Goal: Task Accomplishment & Management: Manage account settings

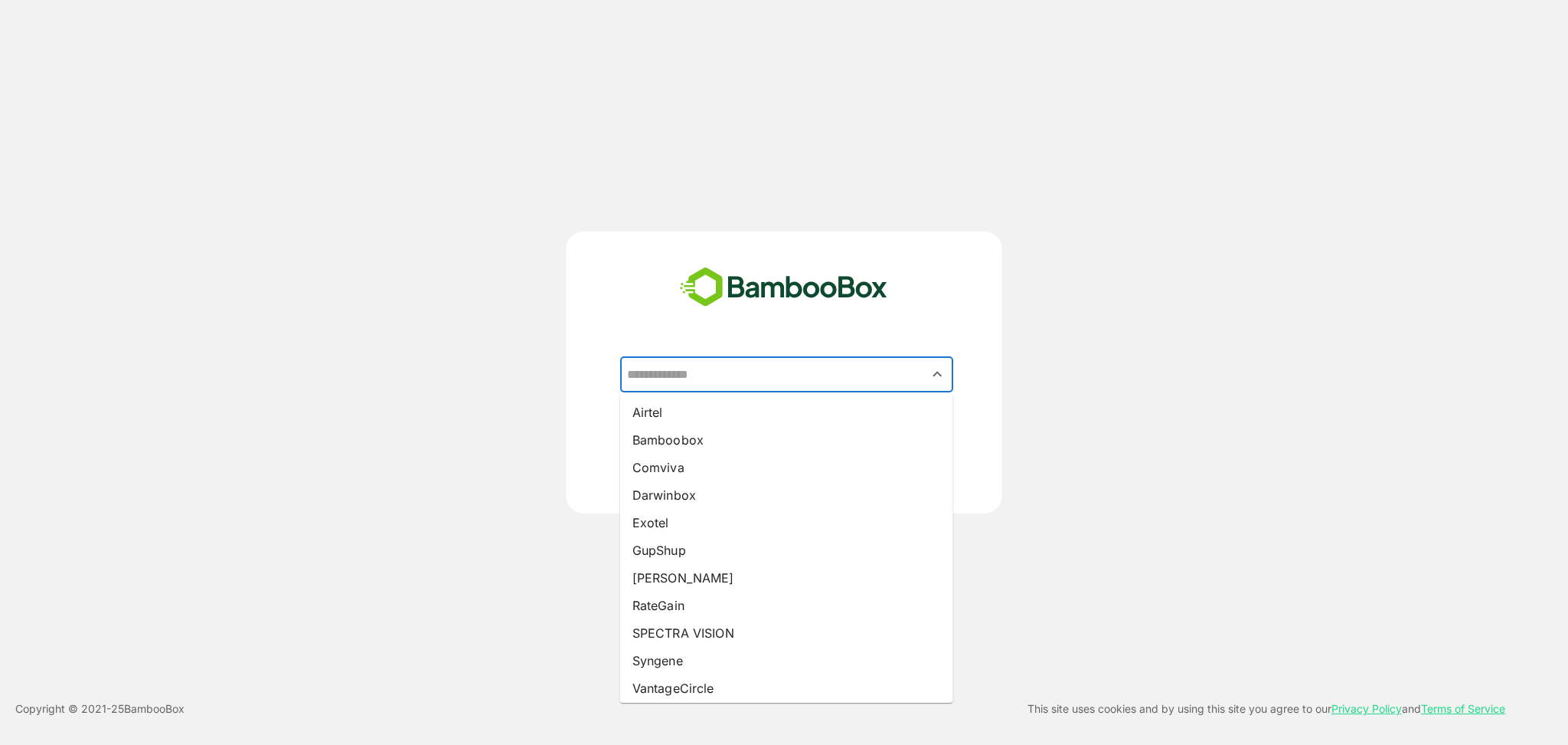
click at [750, 368] on input "text" at bounding box center [786, 375] width 327 height 29
click at [678, 660] on li "Syngene" at bounding box center [786, 661] width 333 height 27
type input "*******"
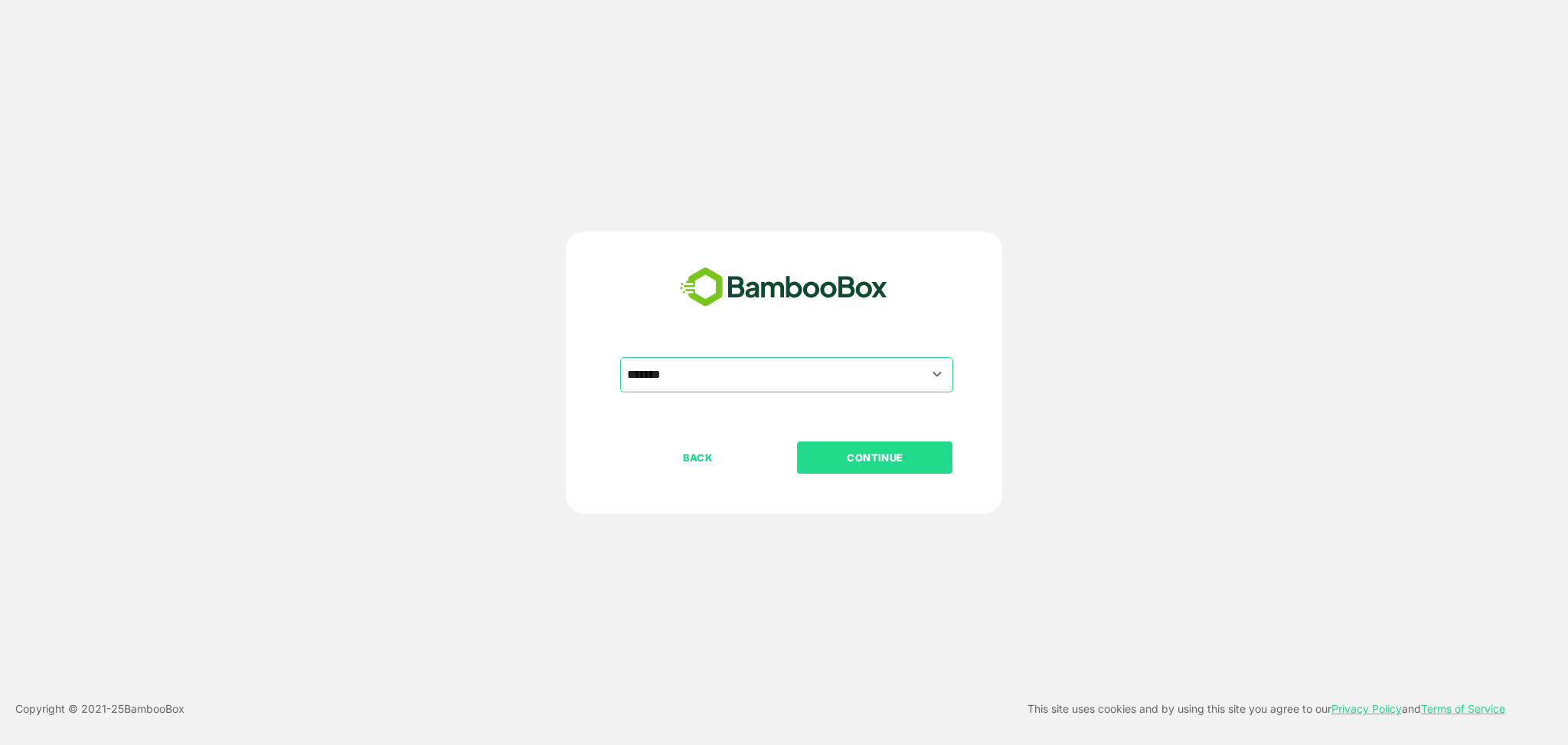
click at [851, 451] on p "CONTINUE" at bounding box center [875, 457] width 153 height 17
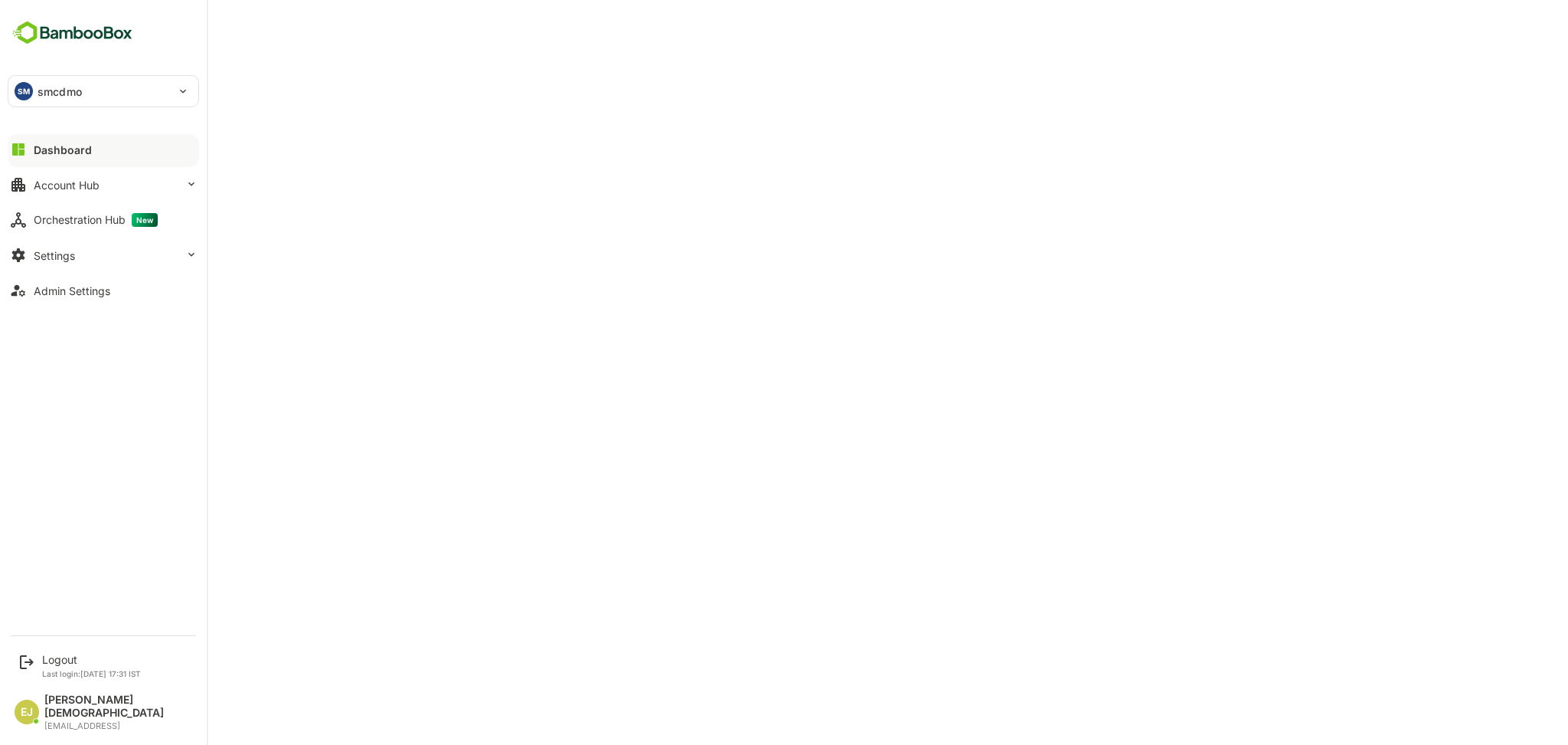
click at [186, 91] on div "SM smcdmo" at bounding box center [102, 92] width 190 height 31
click at [480, 42] on div at bounding box center [784, 372] width 1568 height 745
click at [62, 246] on button "Settings" at bounding box center [102, 255] width 191 height 31
click at [72, 379] on div "Profile Configuration" at bounding box center [80, 377] width 93 height 13
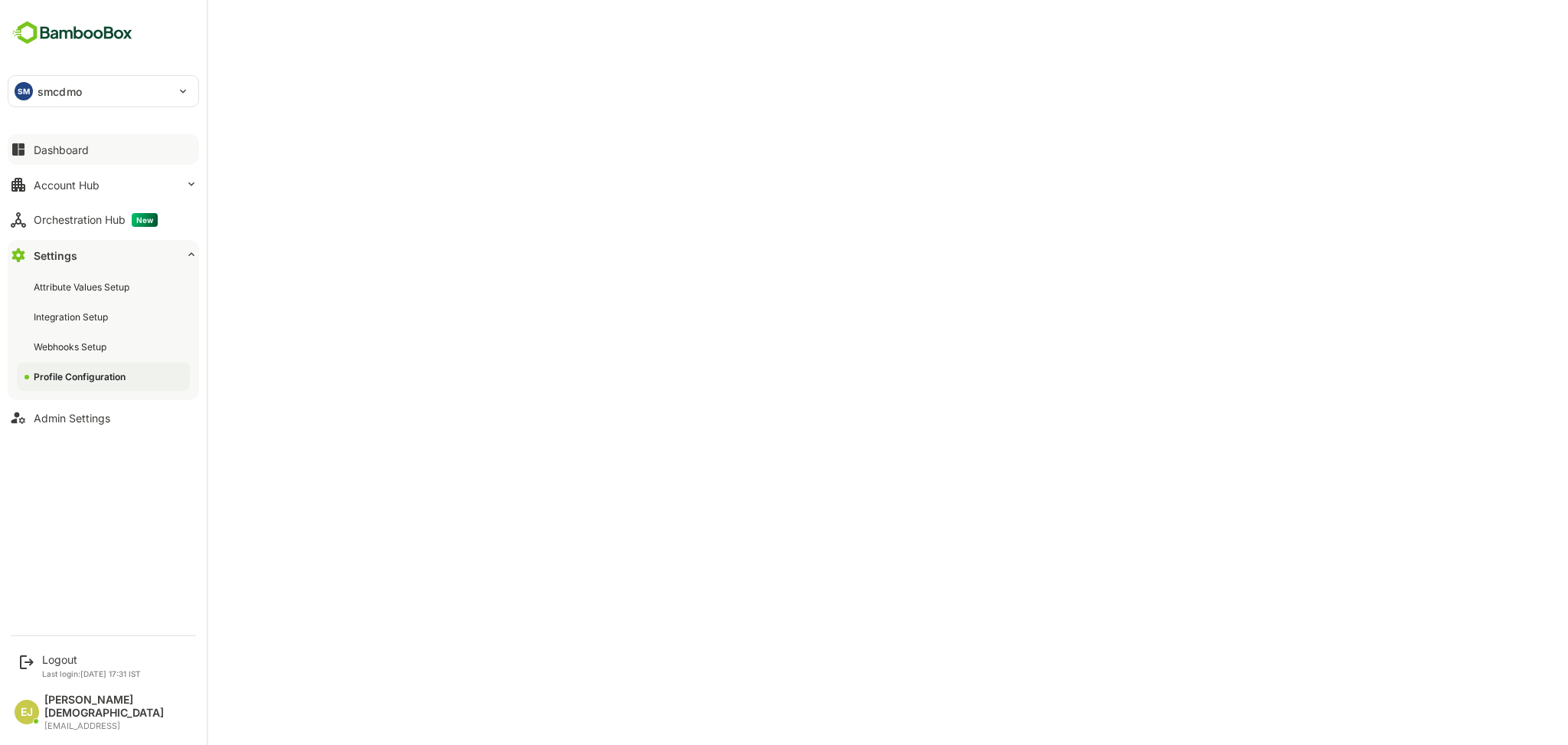
click at [100, 156] on button "Dashboard" at bounding box center [102, 150] width 191 height 31
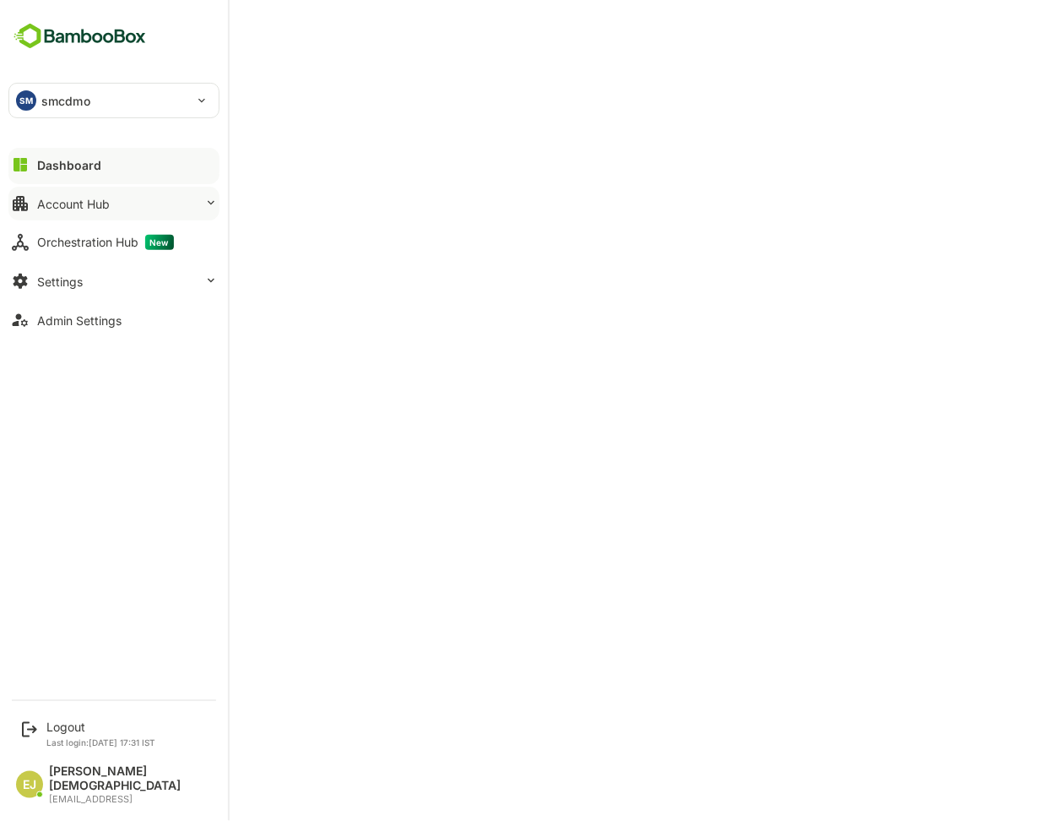
click at [111, 200] on button "Account Hub" at bounding box center [113, 204] width 211 height 34
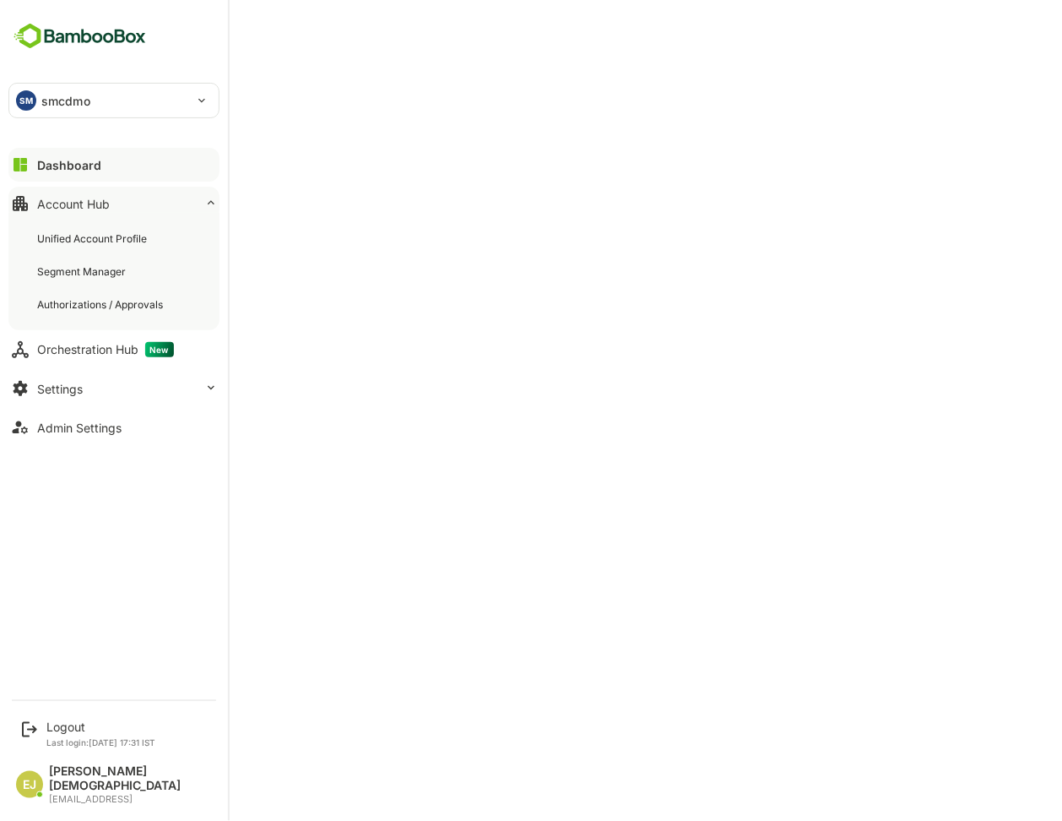
click at [119, 203] on button "Account Hub" at bounding box center [113, 204] width 211 height 34
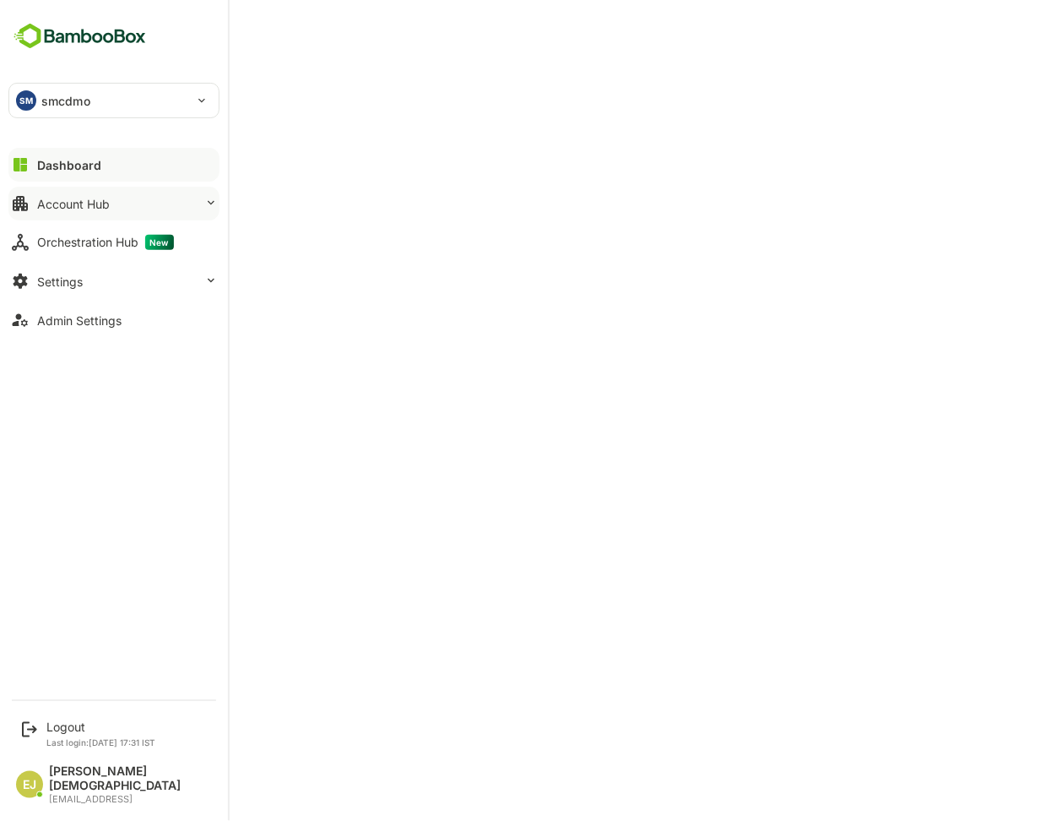
click at [100, 211] on button "Account Hub" at bounding box center [113, 204] width 211 height 34
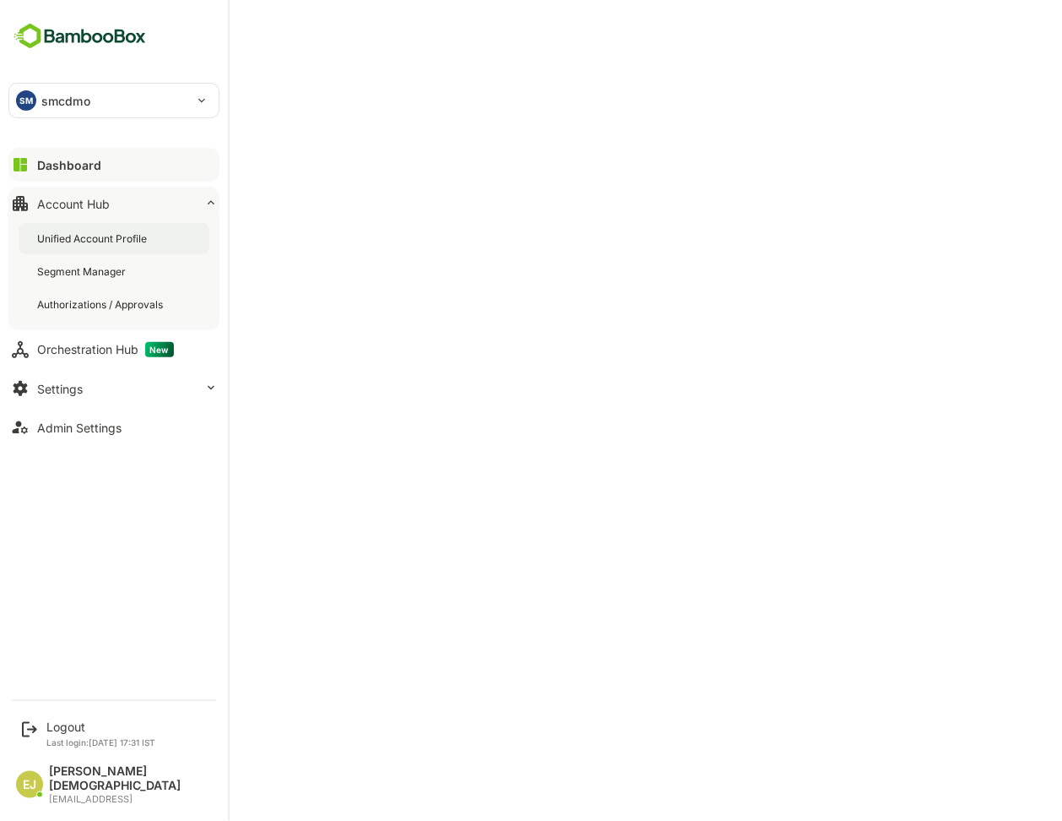
click at [85, 247] on div "Unified Account Profile" at bounding box center [114, 238] width 191 height 31
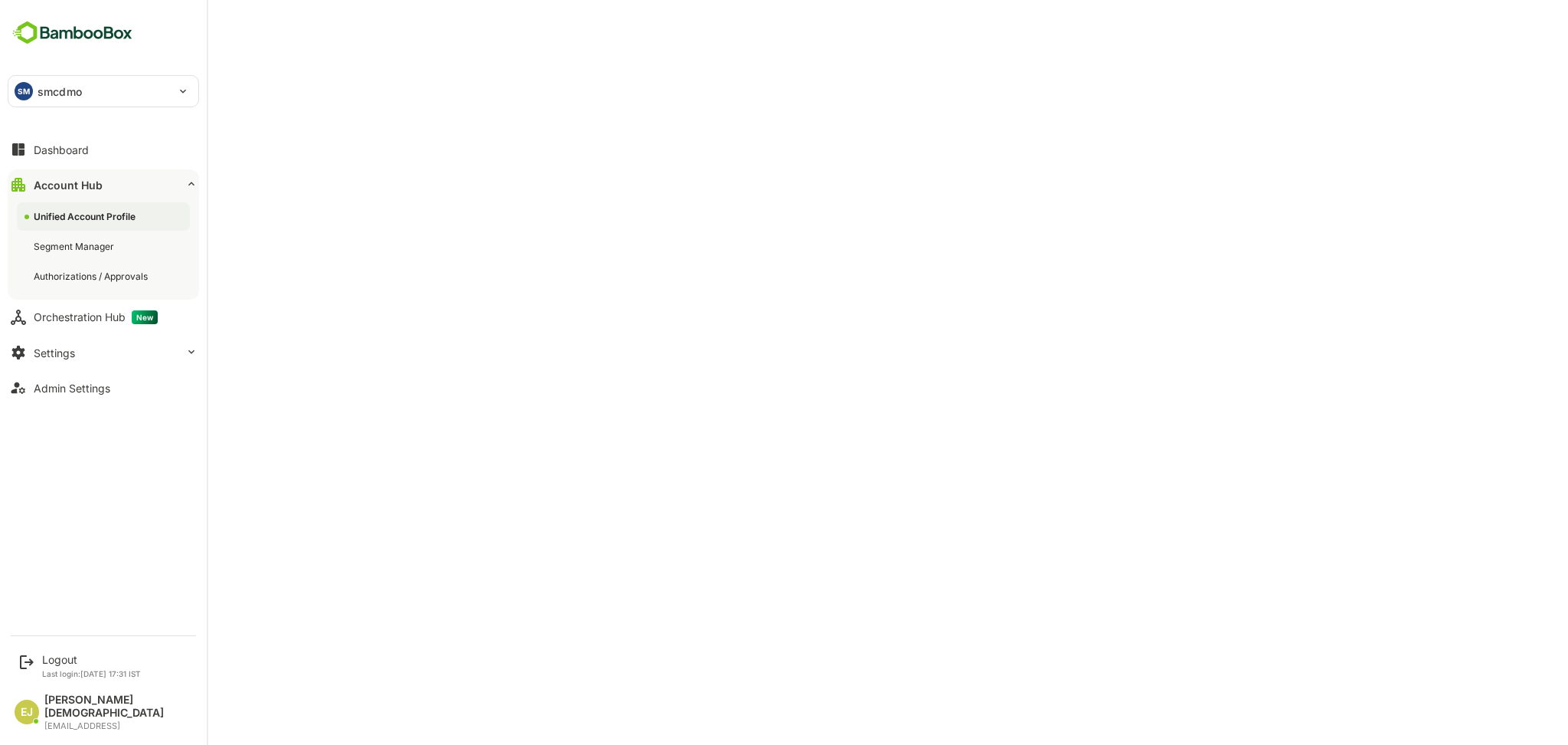
click at [89, 209] on div "Unified Account Profile" at bounding box center [103, 216] width 173 height 28
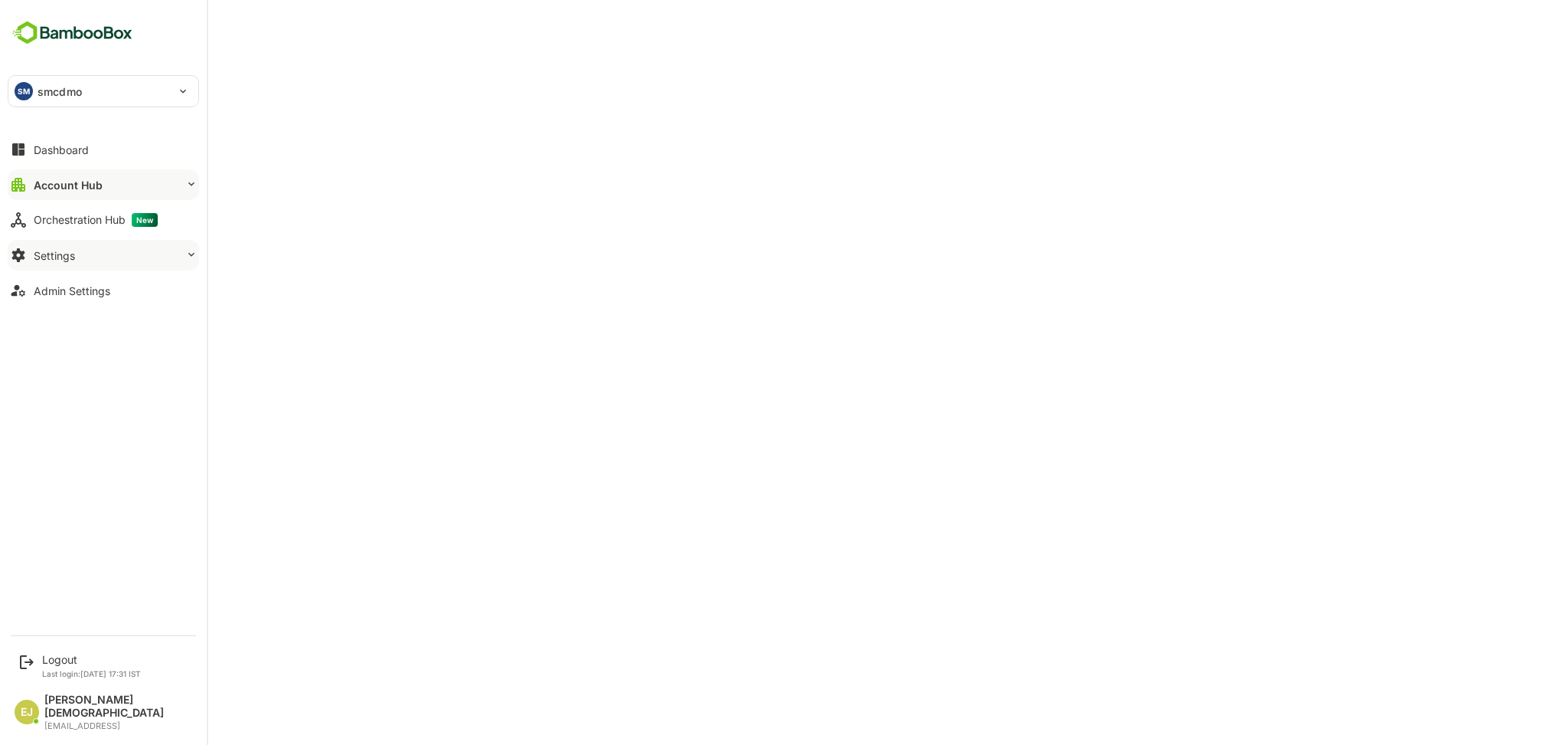
click at [67, 249] on div "Settings" at bounding box center [54, 255] width 42 height 13
click at [88, 288] on div "Attribute Values Setup" at bounding box center [83, 287] width 99 height 13
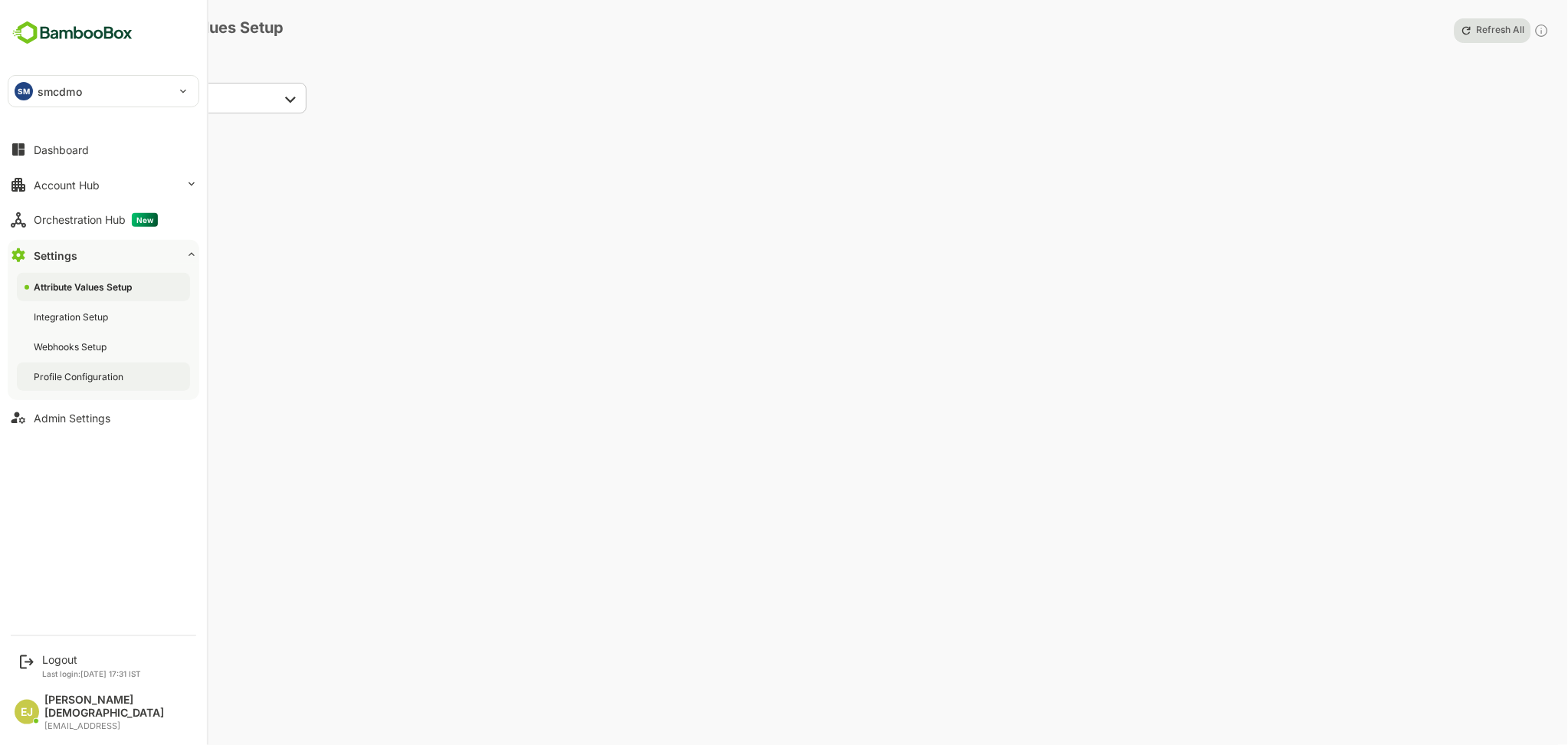
click at [52, 377] on div "Profile Configuration" at bounding box center [80, 377] width 93 height 13
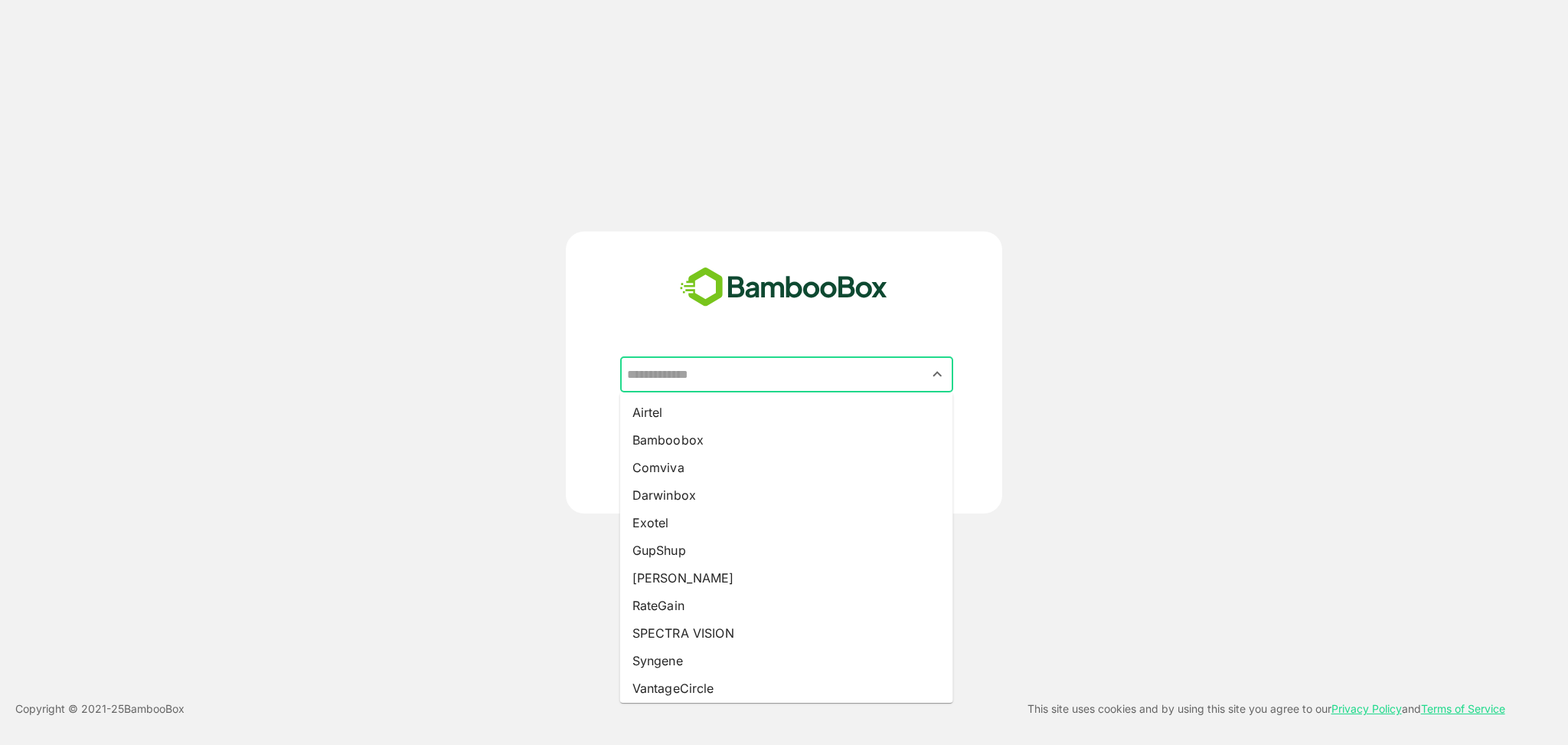
click at [794, 372] on input "text" at bounding box center [786, 375] width 327 height 29
click at [658, 664] on li "Syngene" at bounding box center [786, 661] width 333 height 27
type input "*******"
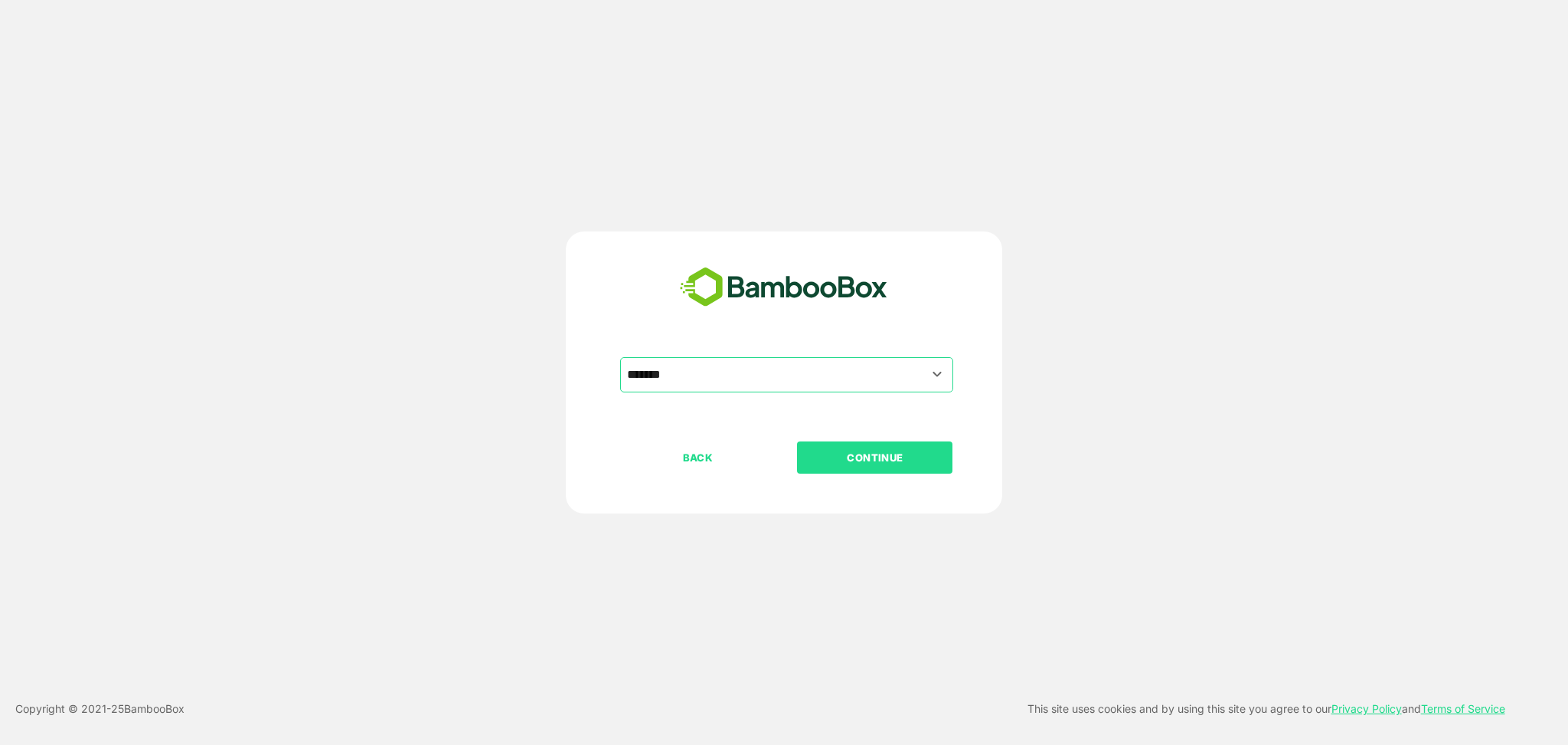
click at [873, 452] on p "CONTINUE" at bounding box center [875, 457] width 153 height 17
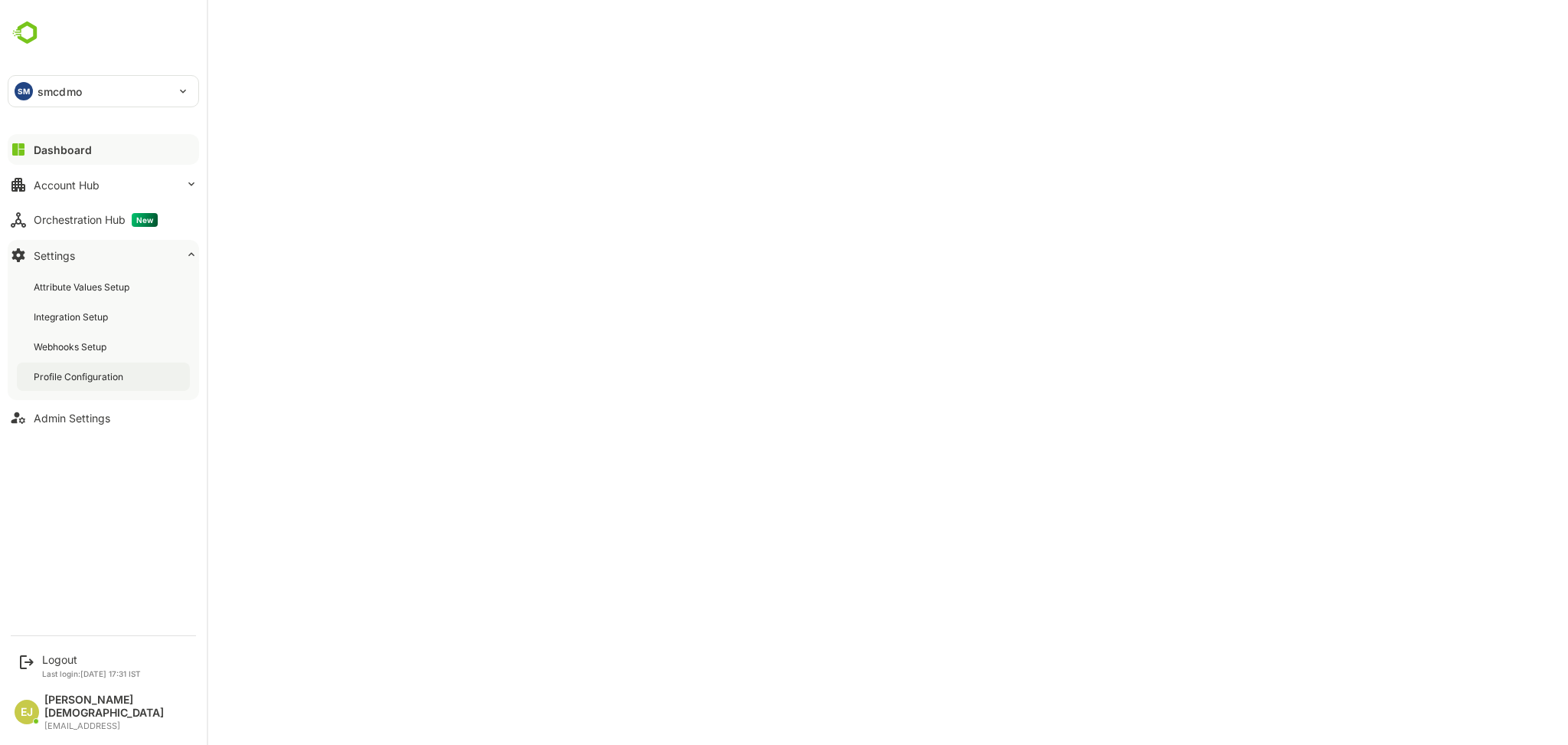
click at [67, 377] on div "Profile Configuration" at bounding box center [80, 377] width 93 height 13
click at [112, 288] on div "Attribute Values Setup" at bounding box center [83, 287] width 99 height 13
click at [64, 377] on div "Profile Configuration" at bounding box center [80, 377] width 93 height 13
click at [63, 185] on div "Account Hub" at bounding box center [66, 185] width 66 height 13
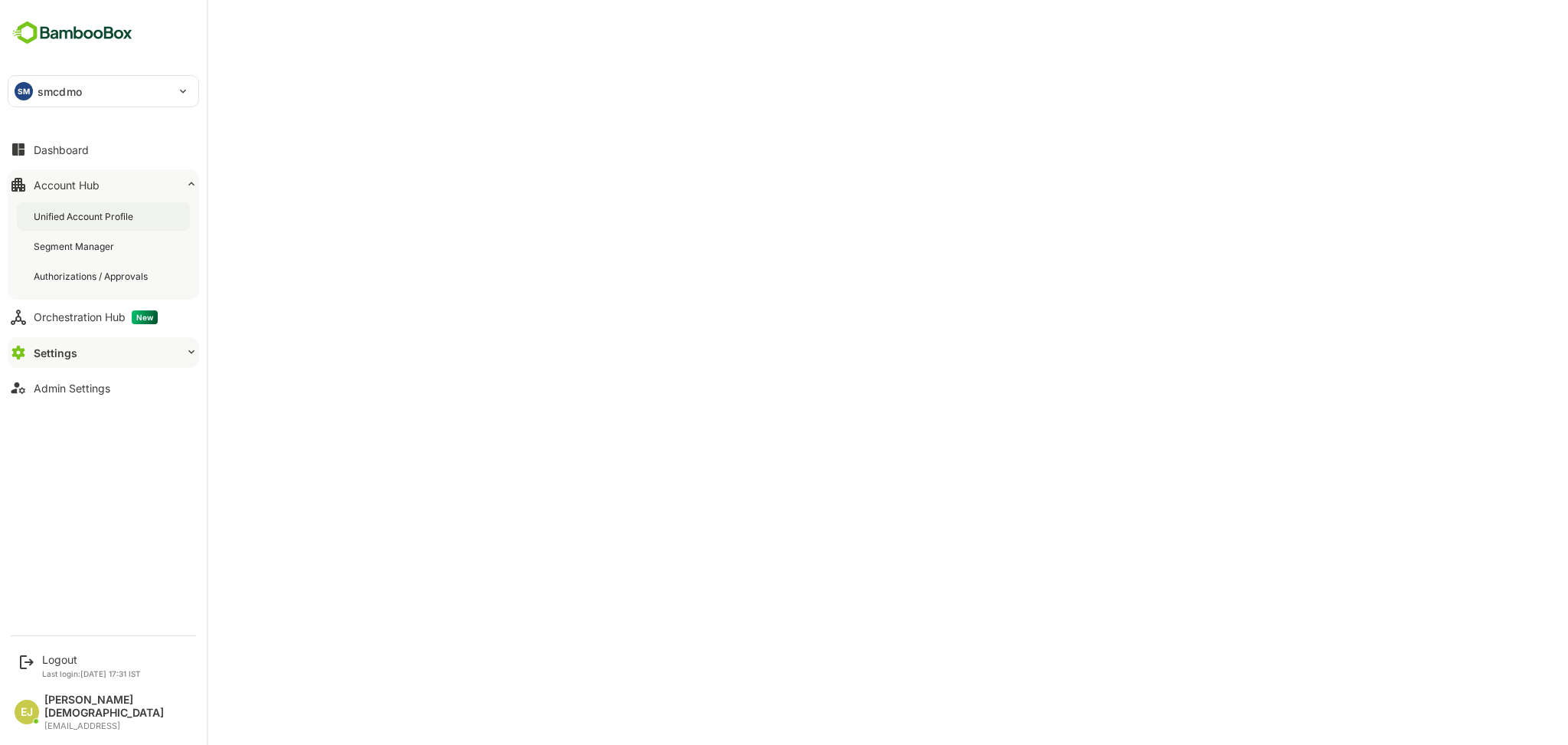
click at [67, 216] on div "Unified Account Profile" at bounding box center [84, 216] width 102 height 13
click at [50, 666] on div "Logout" at bounding box center [91, 659] width 99 height 13
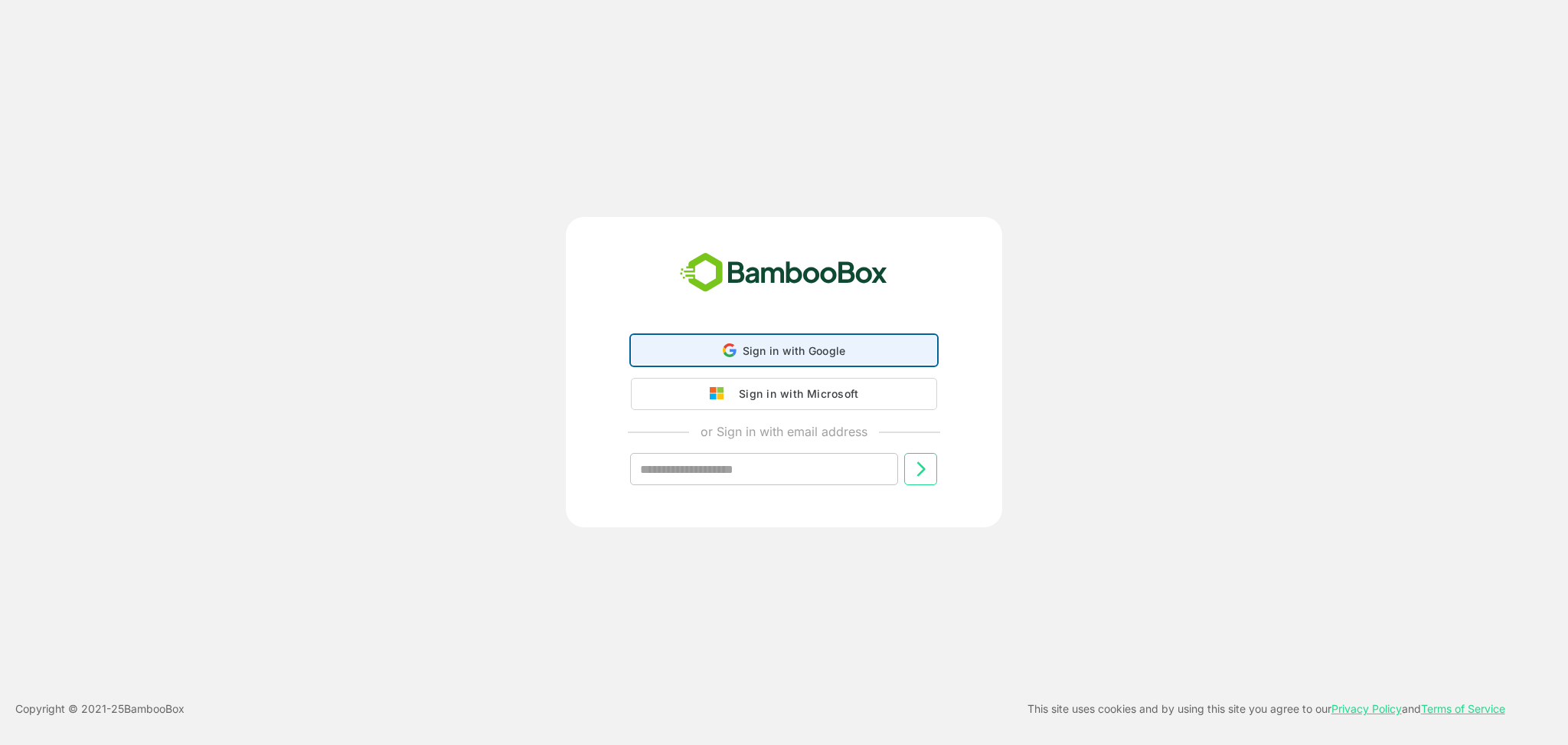
click at [779, 350] on span "Sign in with Google" at bounding box center [794, 350] width 103 height 13
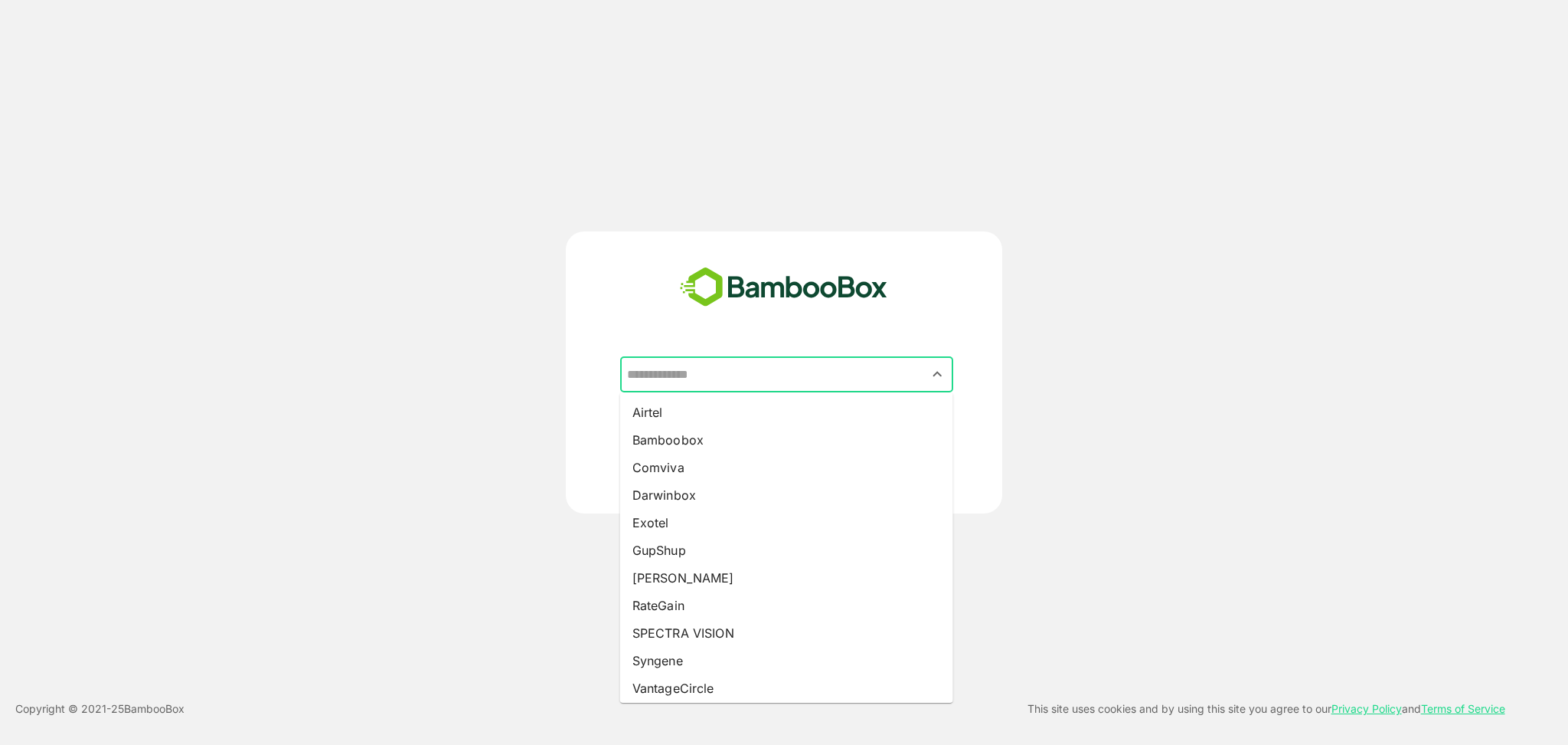
click at [751, 376] on input "text" at bounding box center [786, 375] width 327 height 29
click at [785, 366] on input "text" at bounding box center [786, 375] width 327 height 29
click at [674, 606] on li "RateGain" at bounding box center [786, 605] width 333 height 27
type input "********"
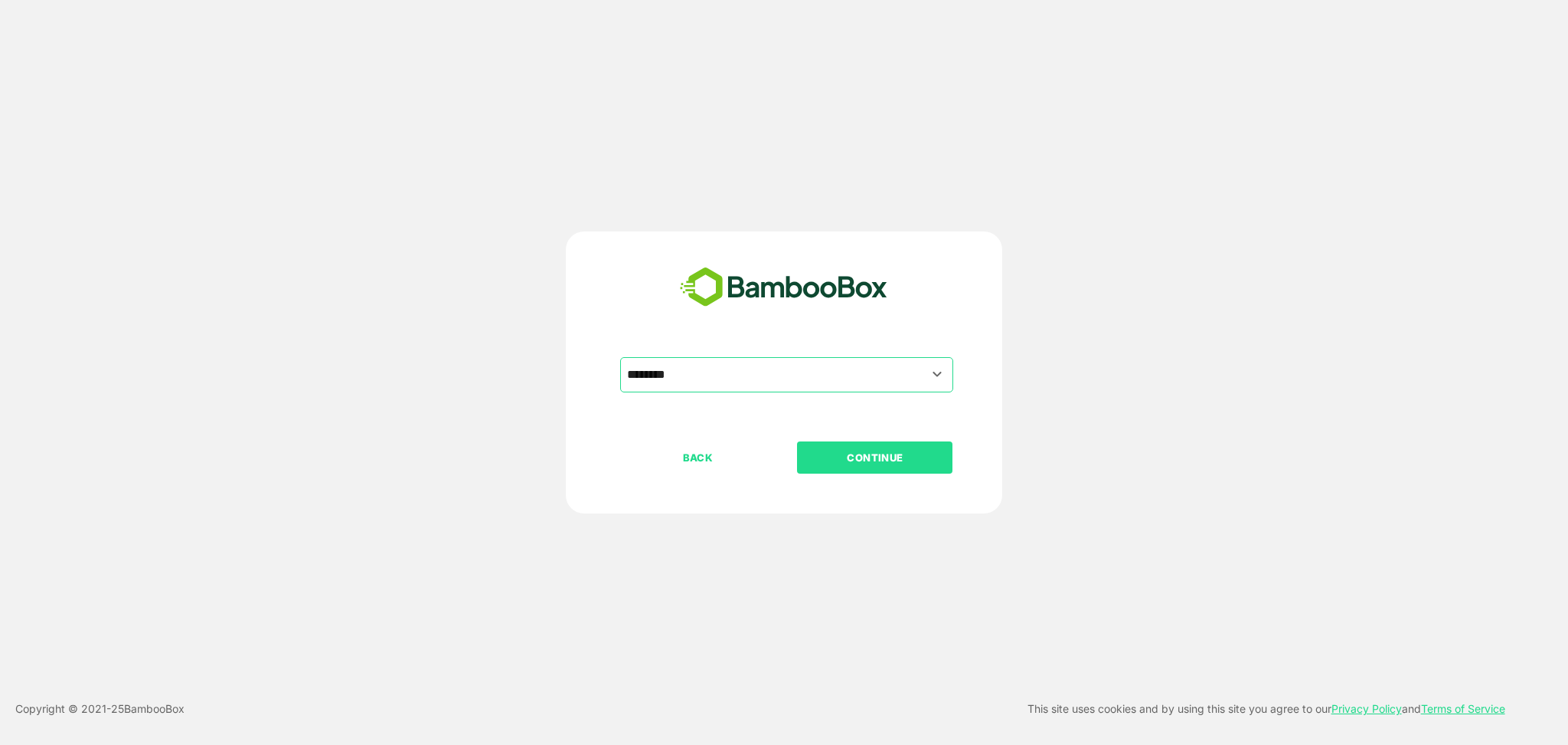
click at [871, 456] on p "CONTINUE" at bounding box center [875, 457] width 153 height 17
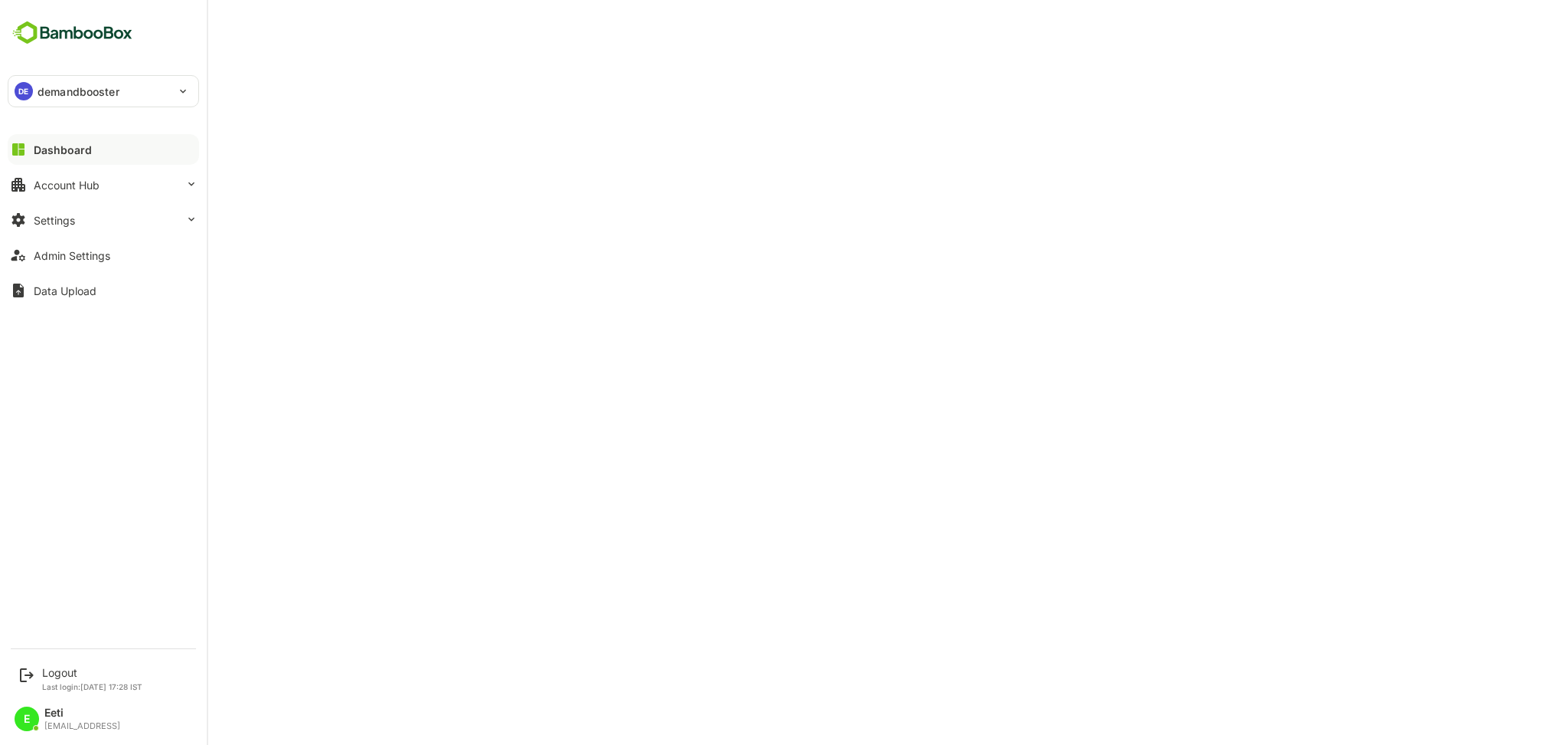
click at [154, 91] on div "DE demandbooster" at bounding box center [93, 92] width 171 height 31
click at [68, 669] on div at bounding box center [784, 372] width 1568 height 745
click at [52, 678] on div "Logout" at bounding box center [92, 672] width 101 height 13
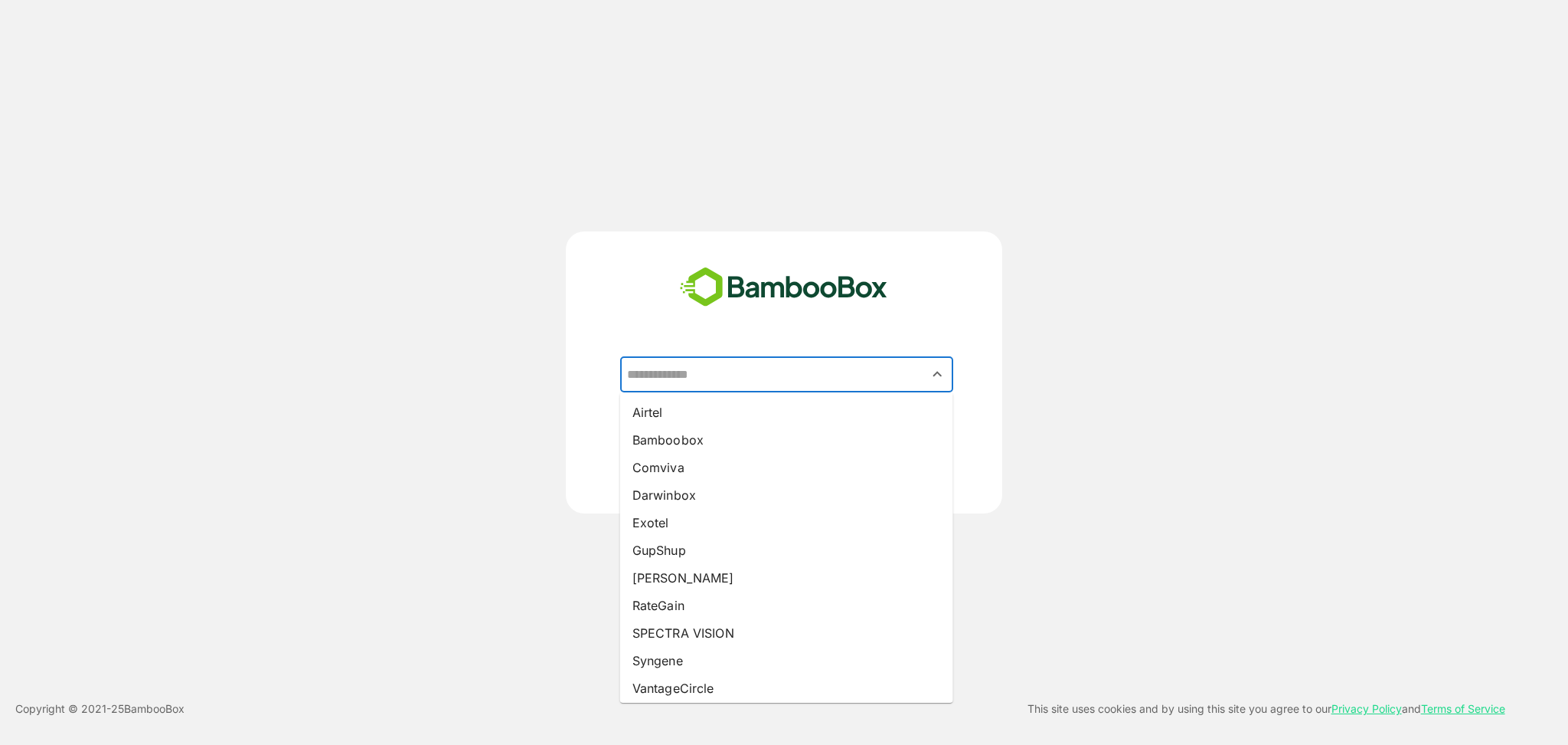
click at [726, 382] on input "text" at bounding box center [786, 375] width 327 height 29
click at [648, 608] on li "RateGain" at bounding box center [786, 605] width 333 height 27
type input "********"
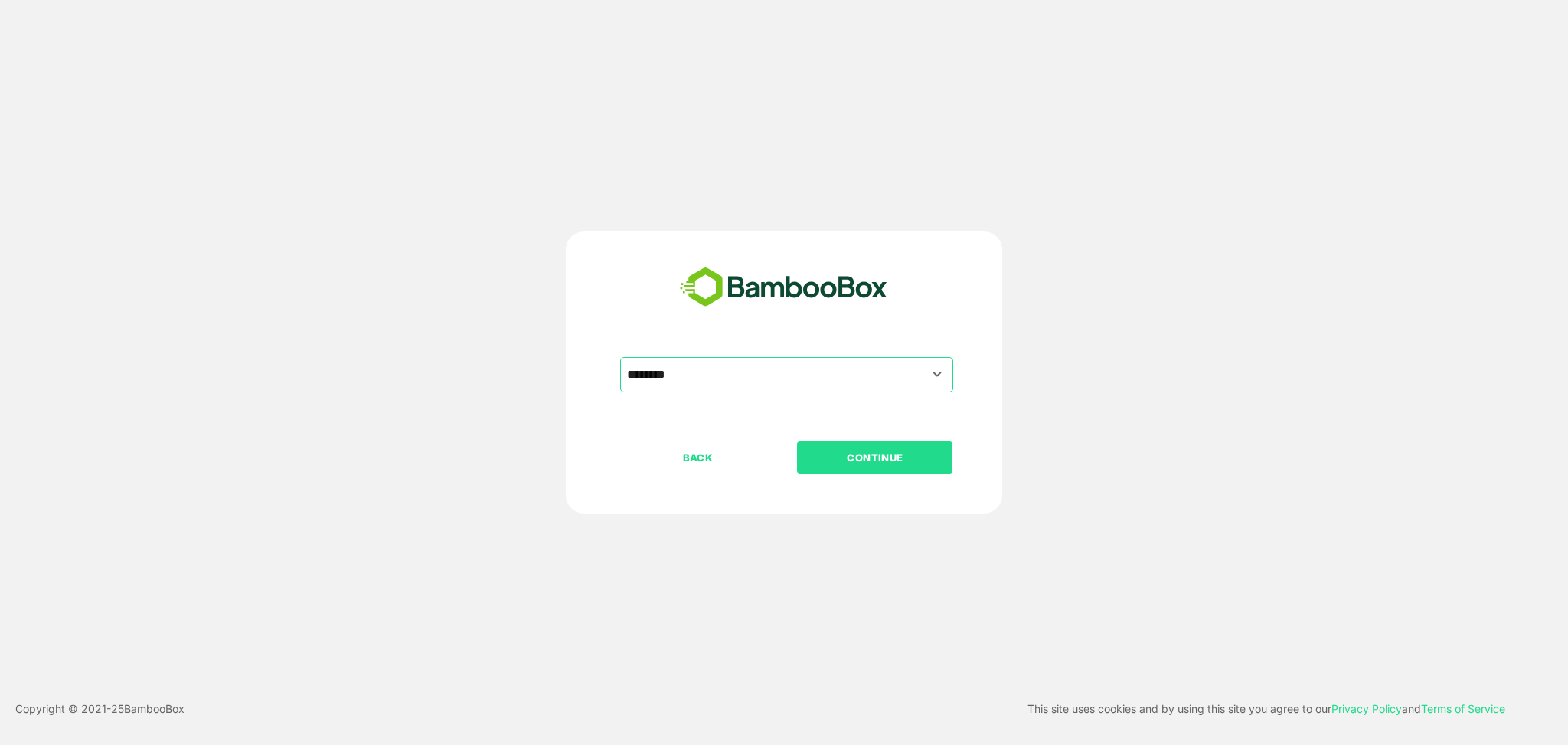
click at [901, 459] on p "CONTINUE" at bounding box center [875, 457] width 153 height 17
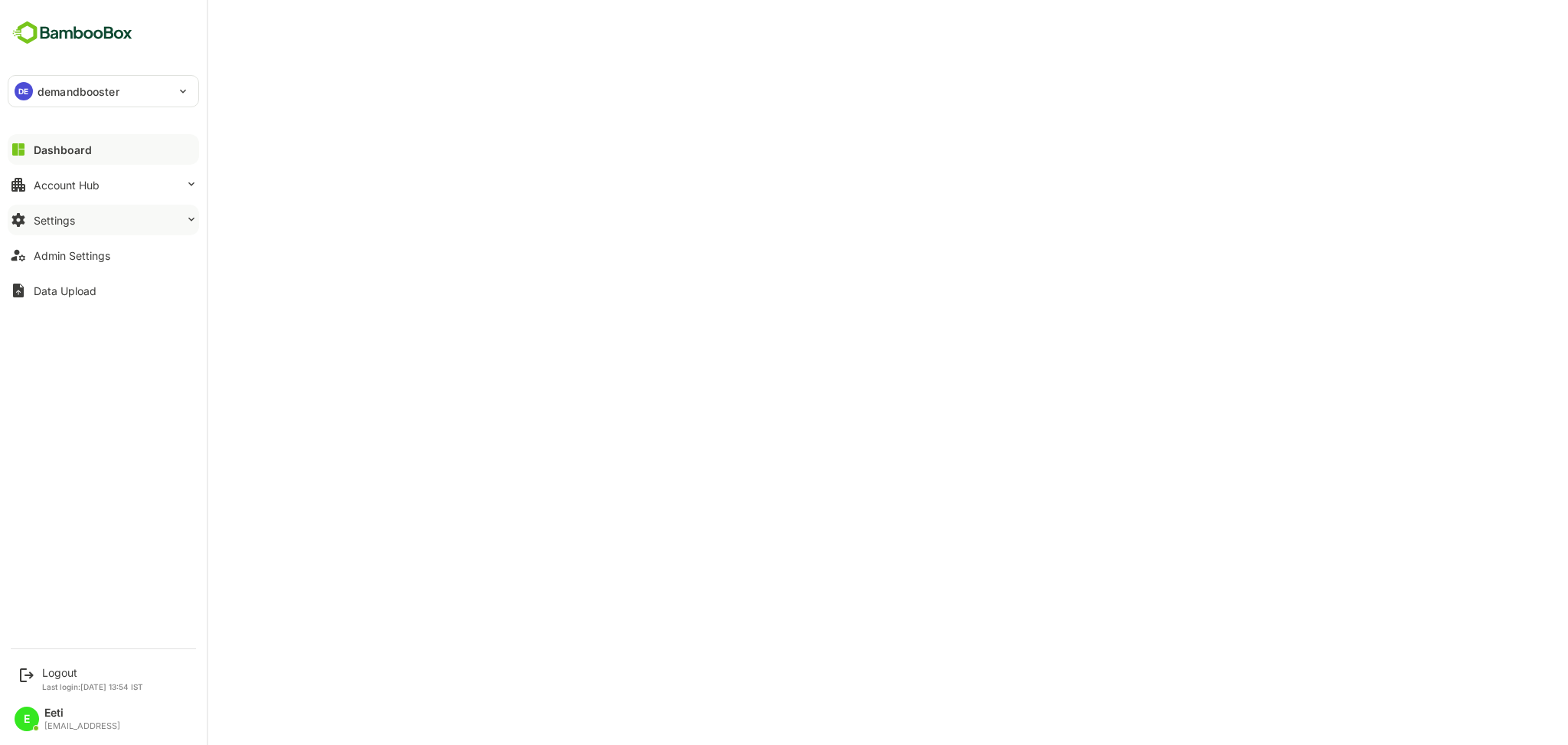
click at [99, 226] on button "Settings" at bounding box center [102, 220] width 191 height 31
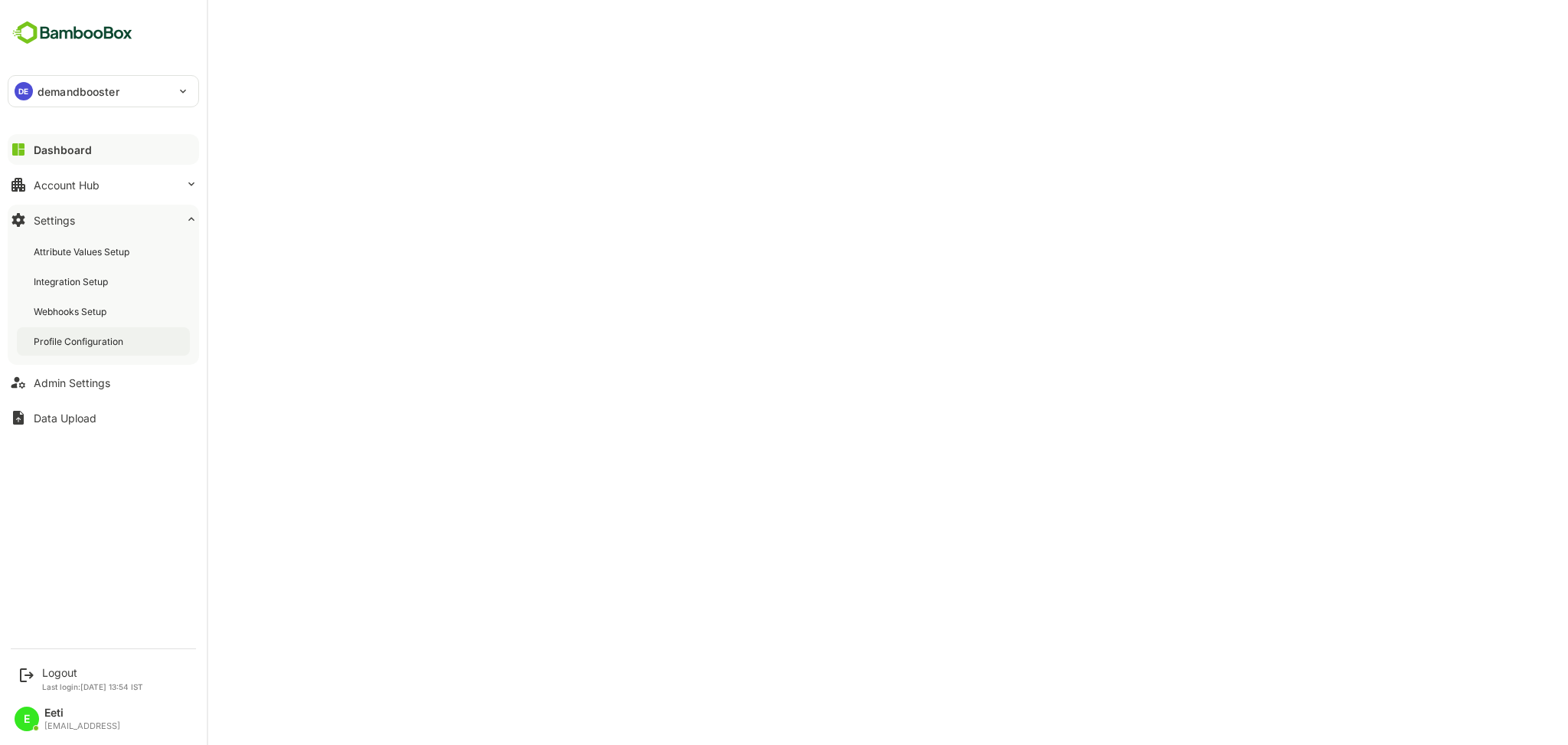
click at [75, 338] on div "Profile Configuration" at bounding box center [80, 341] width 93 height 13
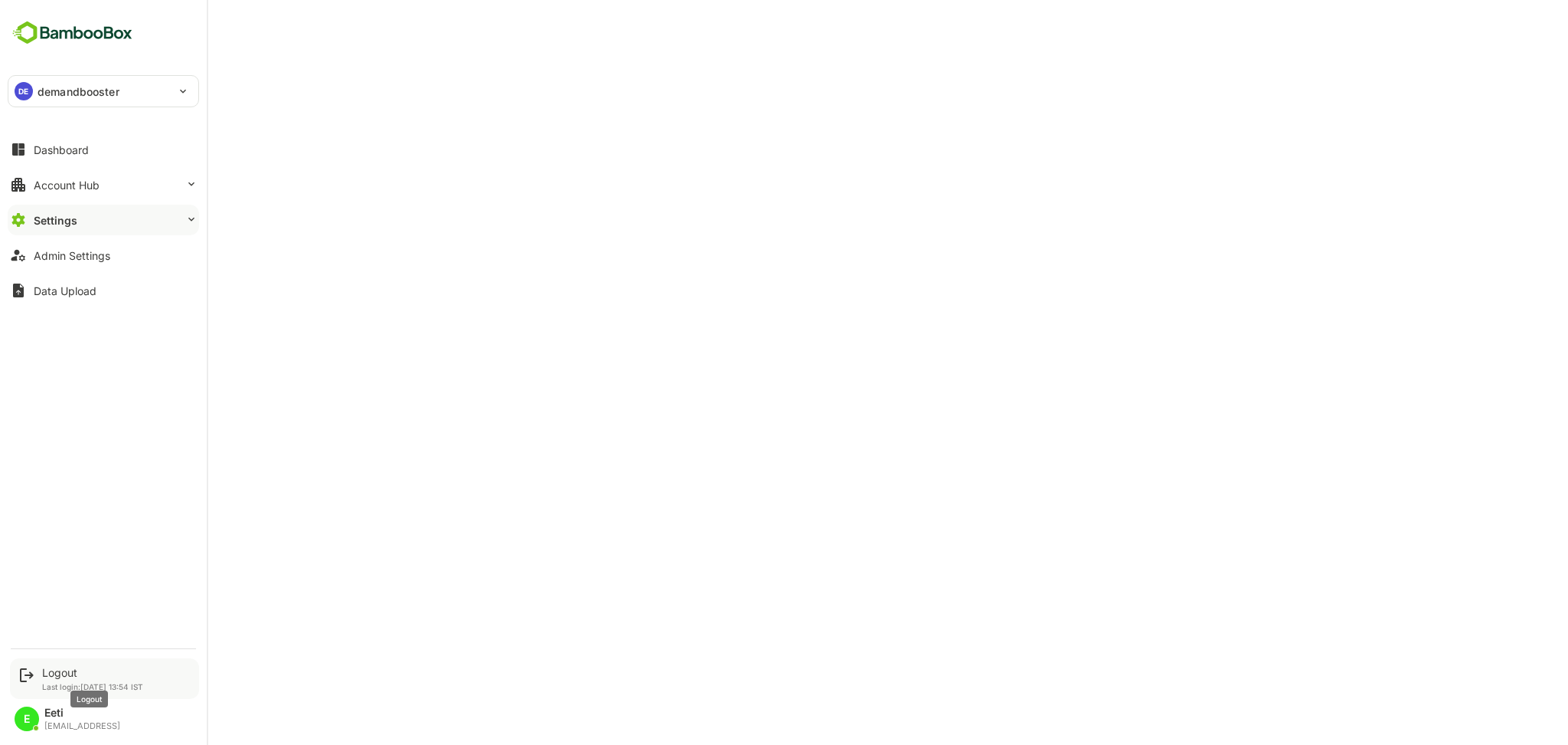
click at [60, 672] on div "Logout" at bounding box center [92, 672] width 101 height 13
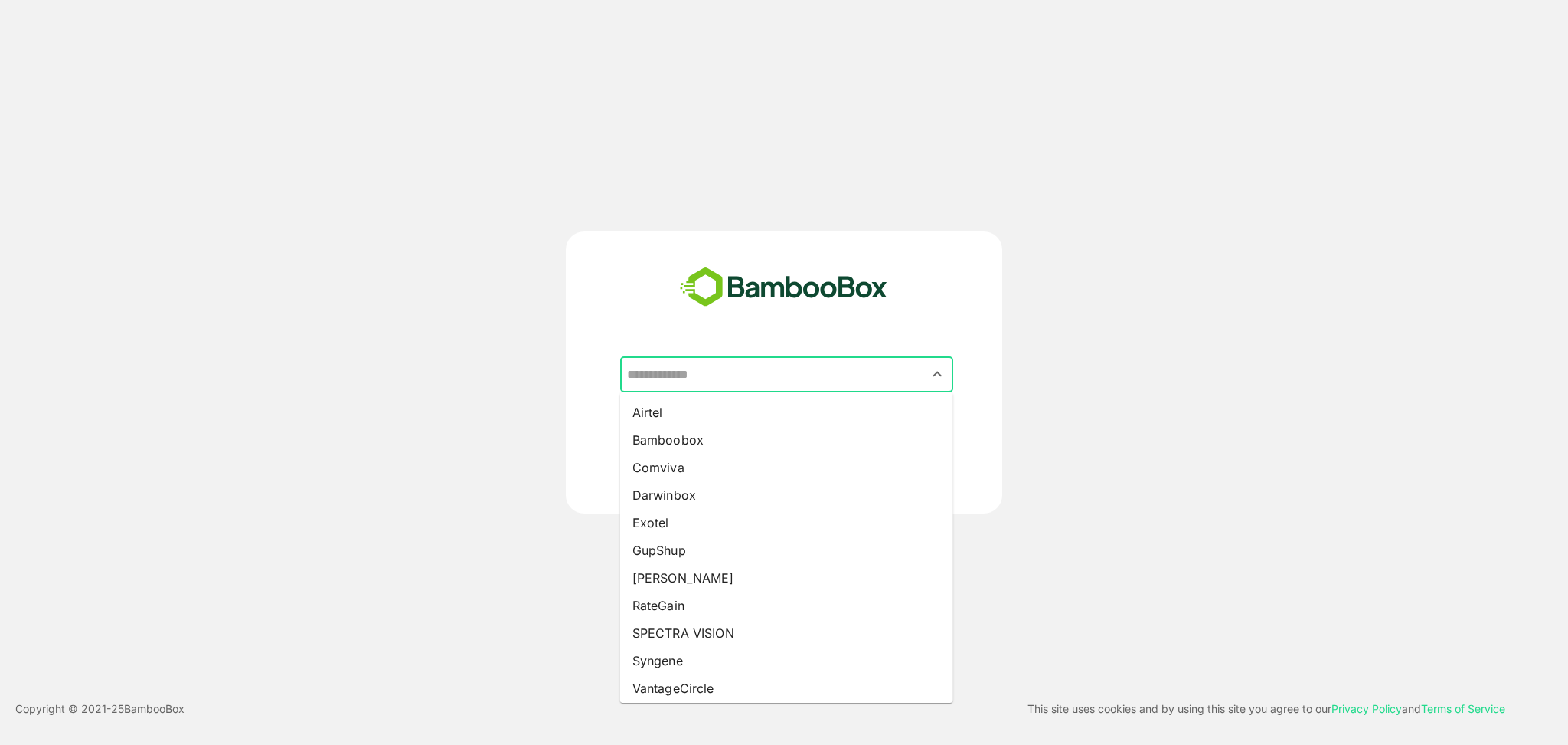
click at [756, 382] on input "text" at bounding box center [786, 375] width 327 height 29
click at [651, 458] on li "Comviva" at bounding box center [786, 467] width 333 height 27
type input "*******"
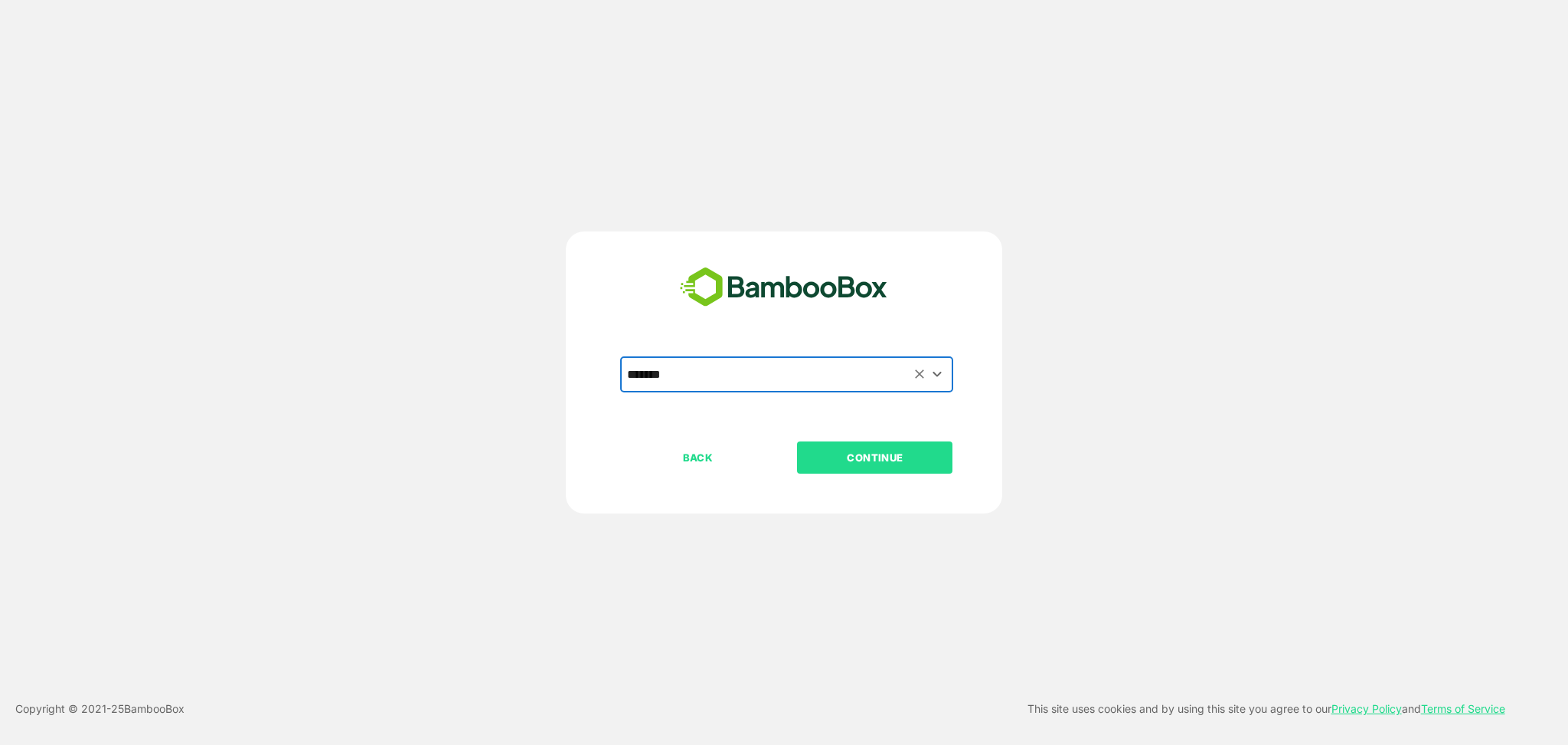
click at [883, 446] on button "CONTINUE" at bounding box center [874, 456] width 155 height 32
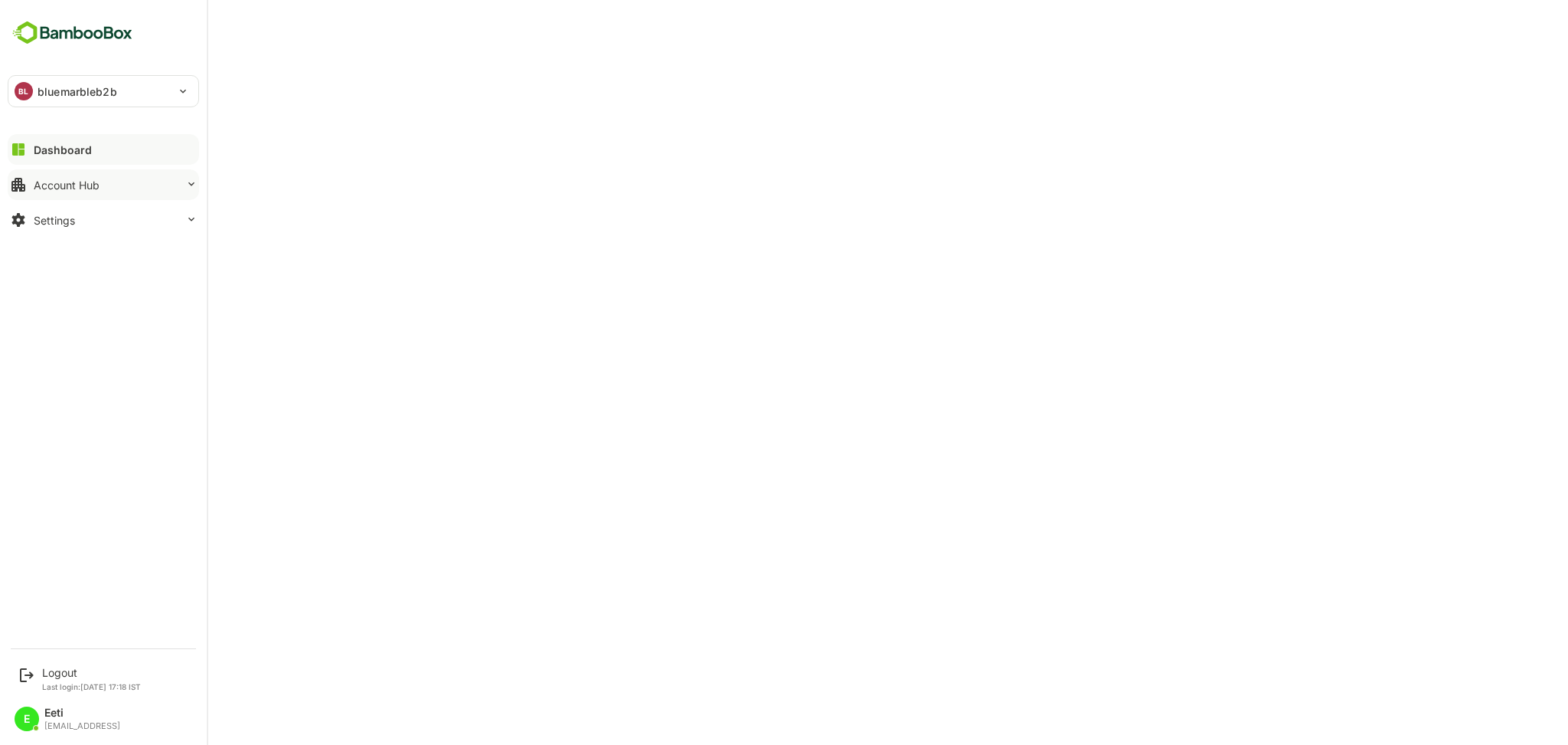
click at [93, 183] on div "Account Hub" at bounding box center [66, 185] width 66 height 13
click at [113, 310] on button "Settings" at bounding box center [102, 318] width 191 height 31
click at [86, 342] on div "Profile Configuration" at bounding box center [80, 341] width 93 height 13
